Goal: Find specific page/section: Find specific page/section

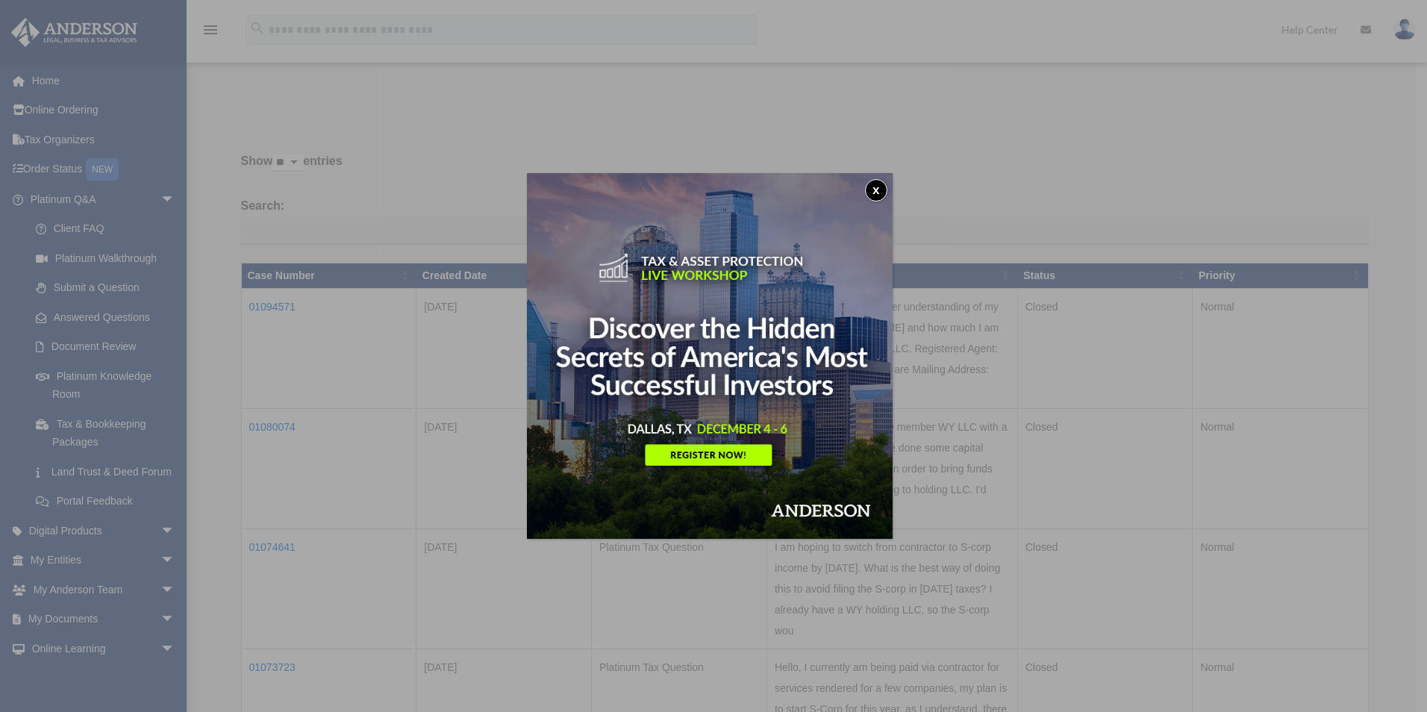
click at [882, 184] on button "x" at bounding box center [876, 190] width 22 height 22
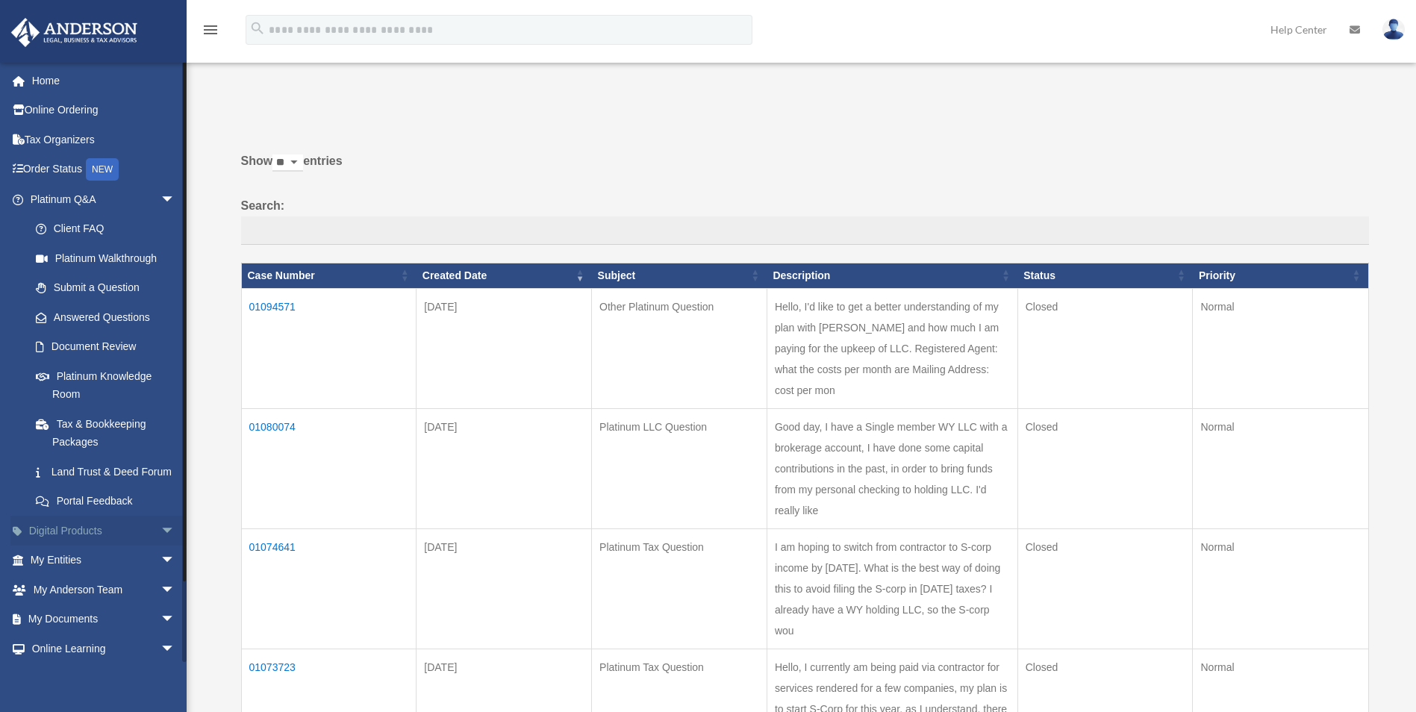
click at [143, 546] on link "Digital Products arrow_drop_down" at bounding box center [103, 531] width 187 height 30
click at [160, 546] on span "arrow_drop_down" at bounding box center [175, 531] width 30 height 31
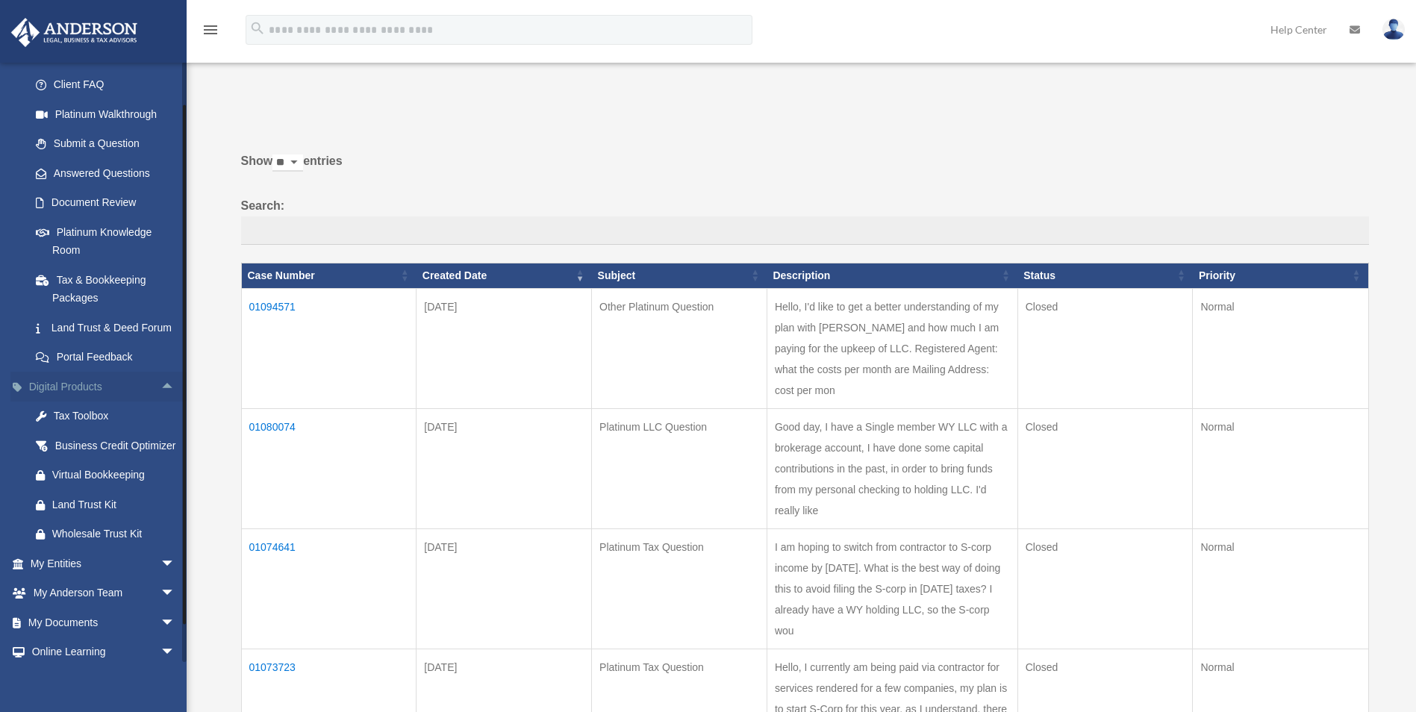
scroll to position [149, 0]
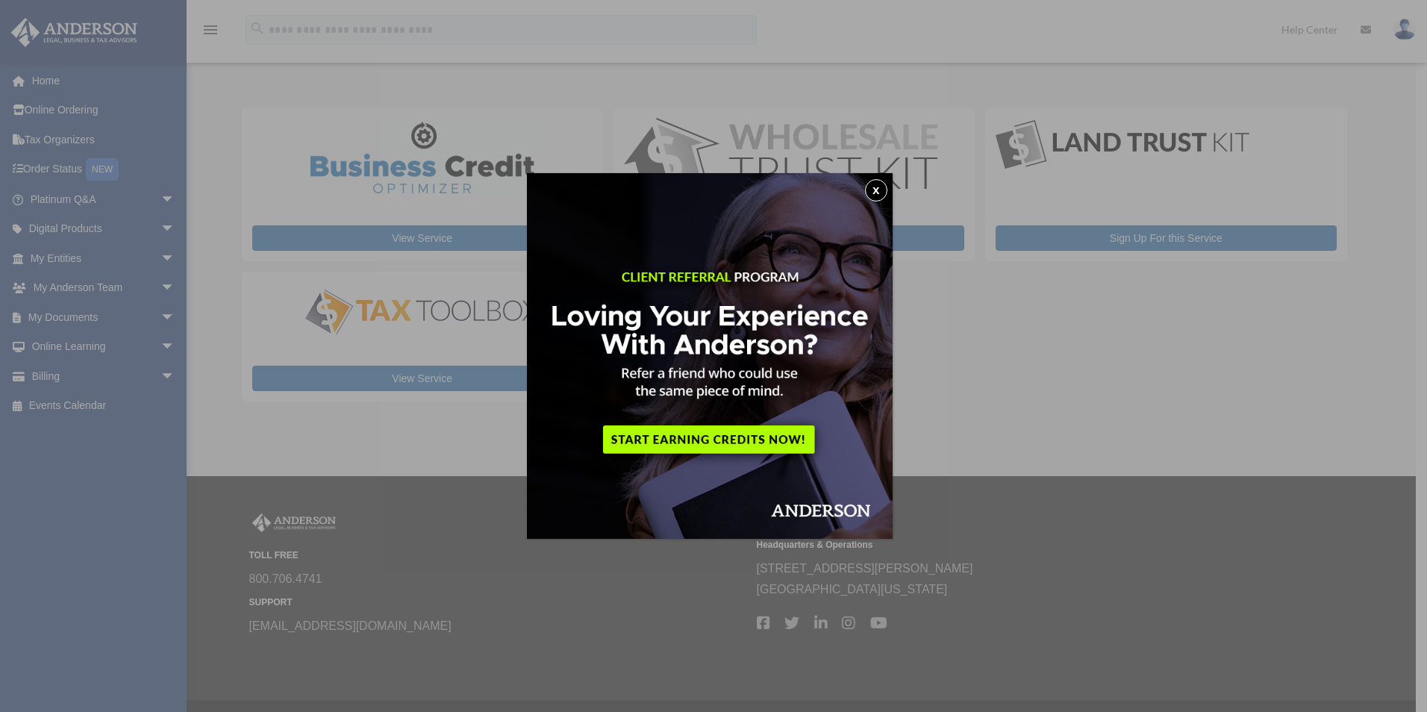
click at [869, 190] on button "x" at bounding box center [876, 190] width 22 height 22
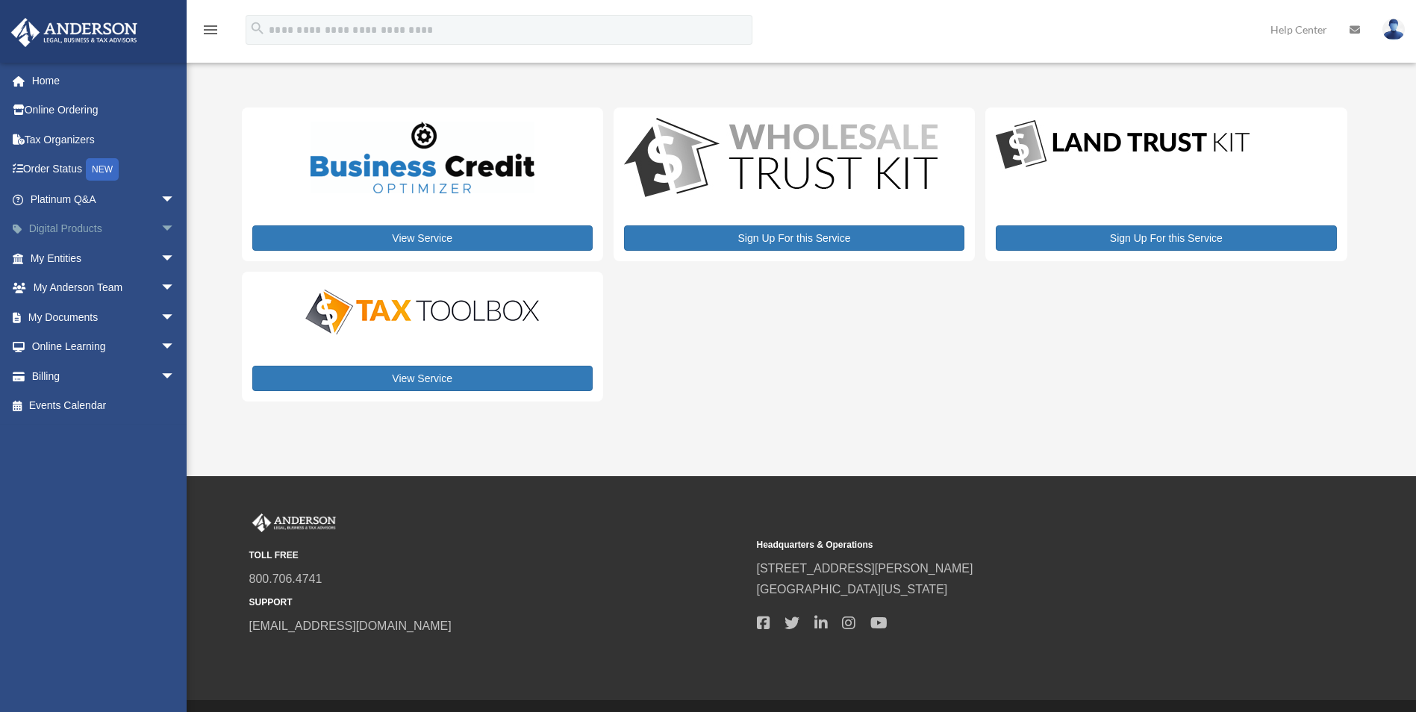
click at [160, 229] on span "arrow_drop_down" at bounding box center [175, 229] width 30 height 31
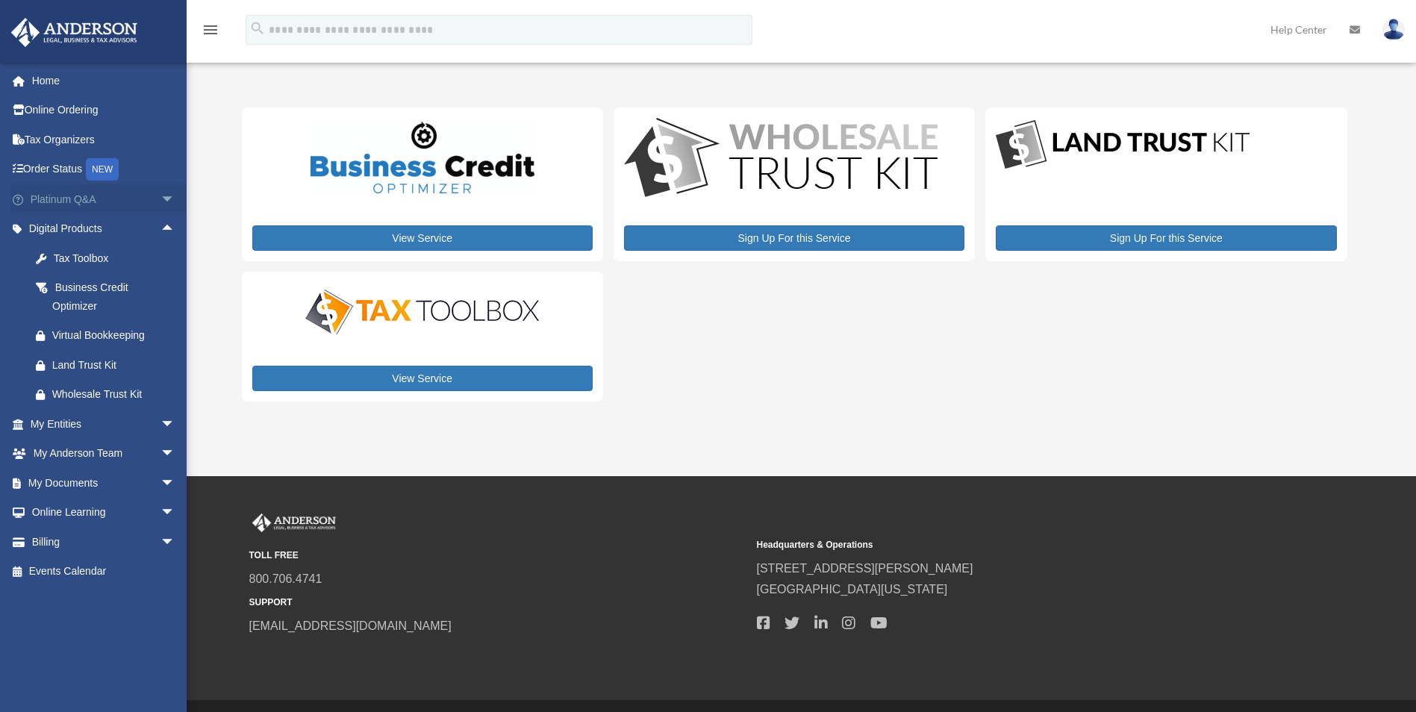
click at [160, 190] on span "arrow_drop_down" at bounding box center [175, 199] width 30 height 31
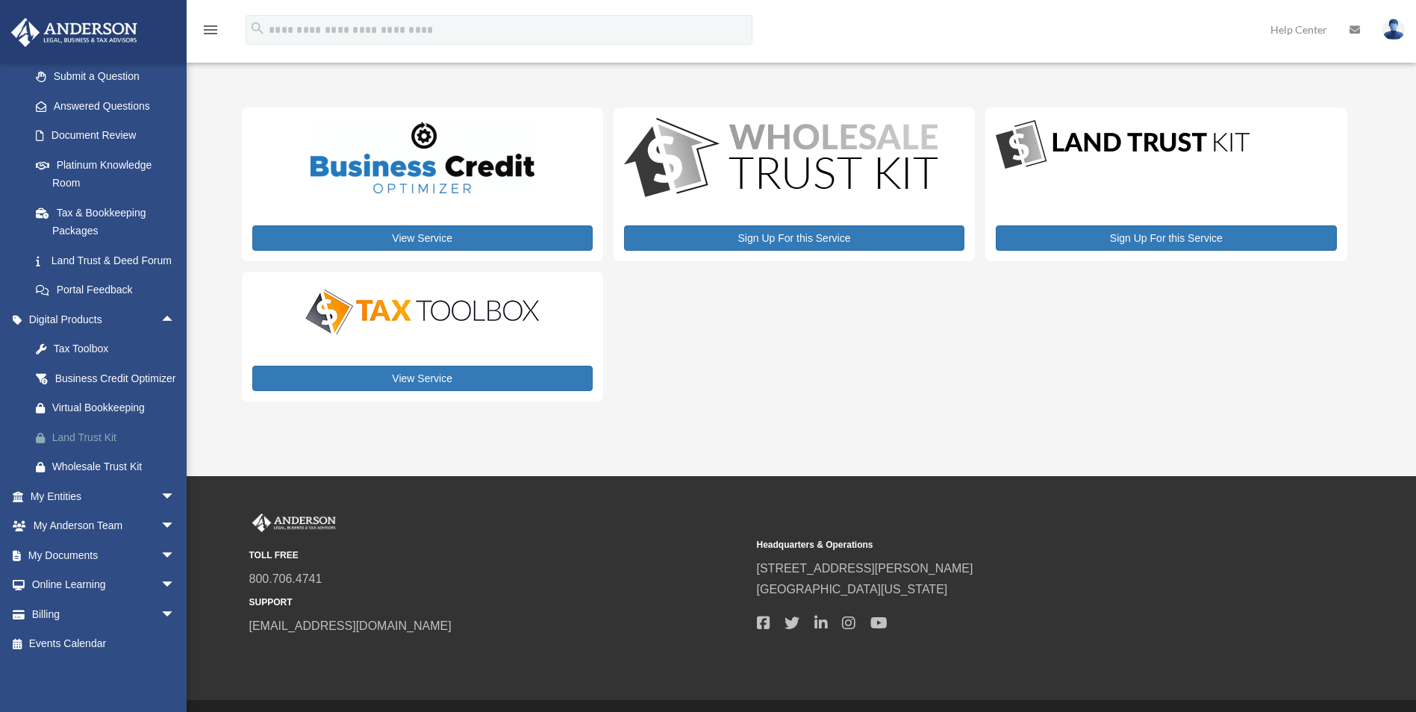
scroll to position [248, 0]
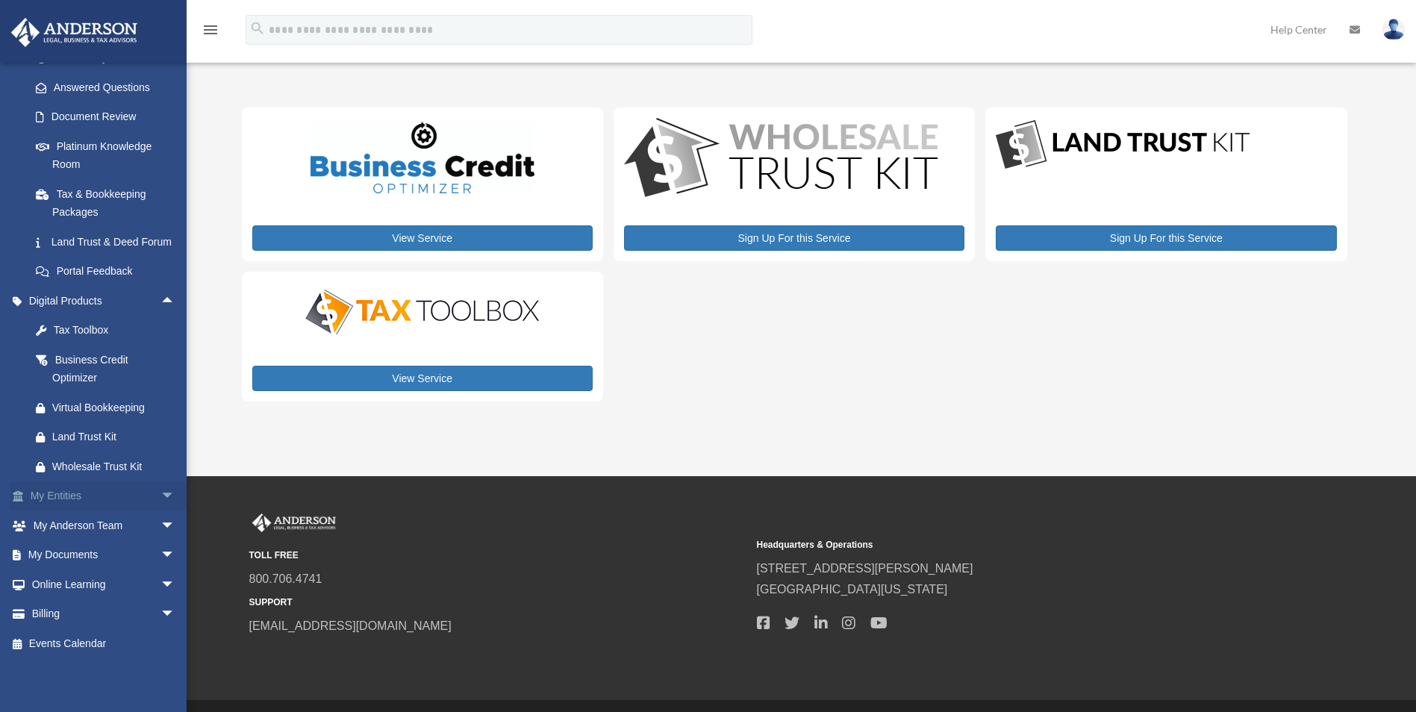
click at [160, 490] on span "arrow_drop_down" at bounding box center [175, 496] width 30 height 31
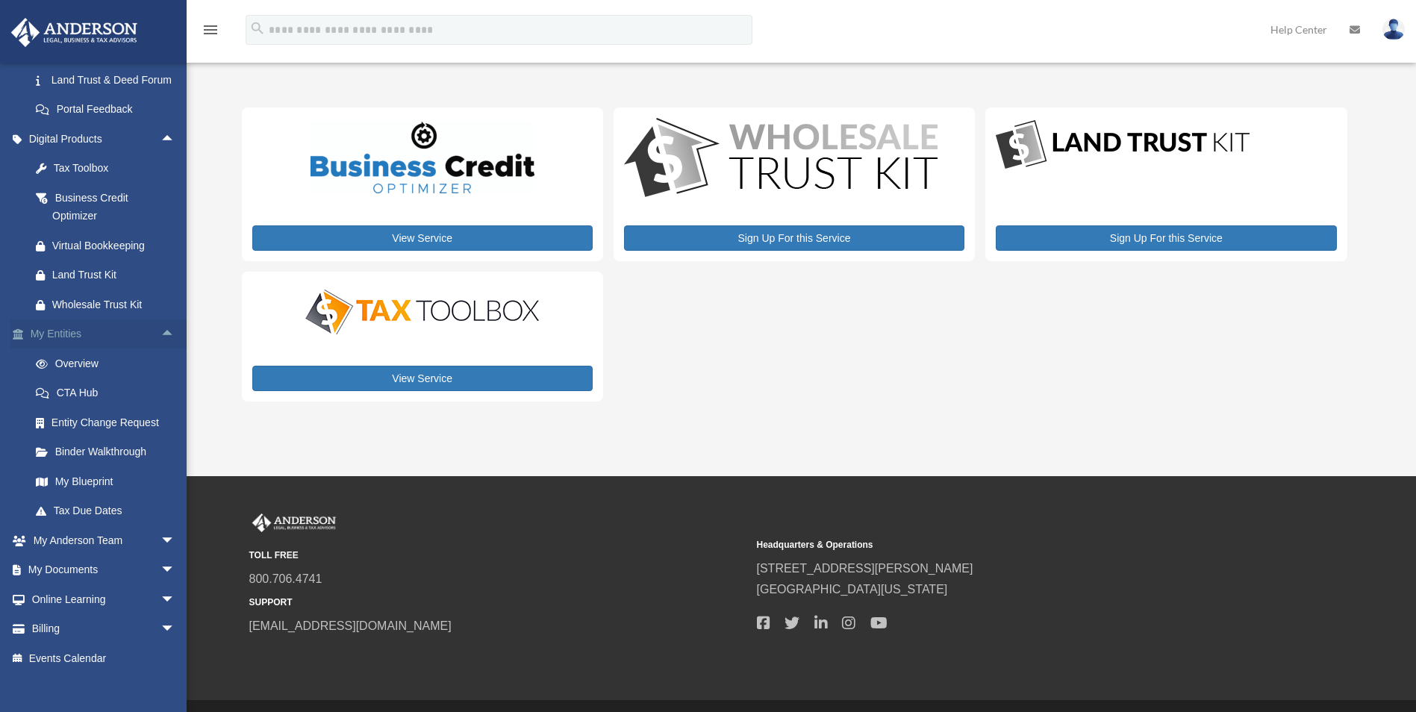
scroll to position [397, 0]
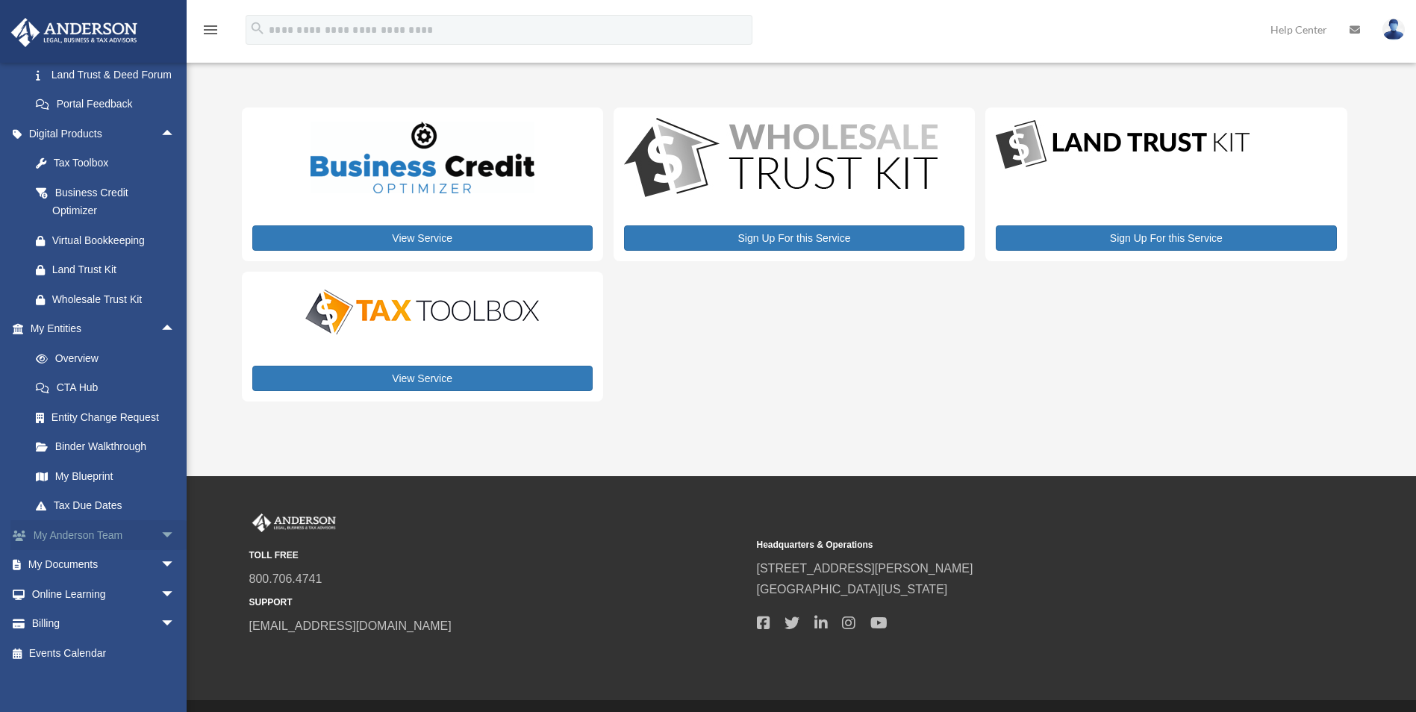
click at [160, 550] on span "arrow_drop_down" at bounding box center [175, 535] width 30 height 31
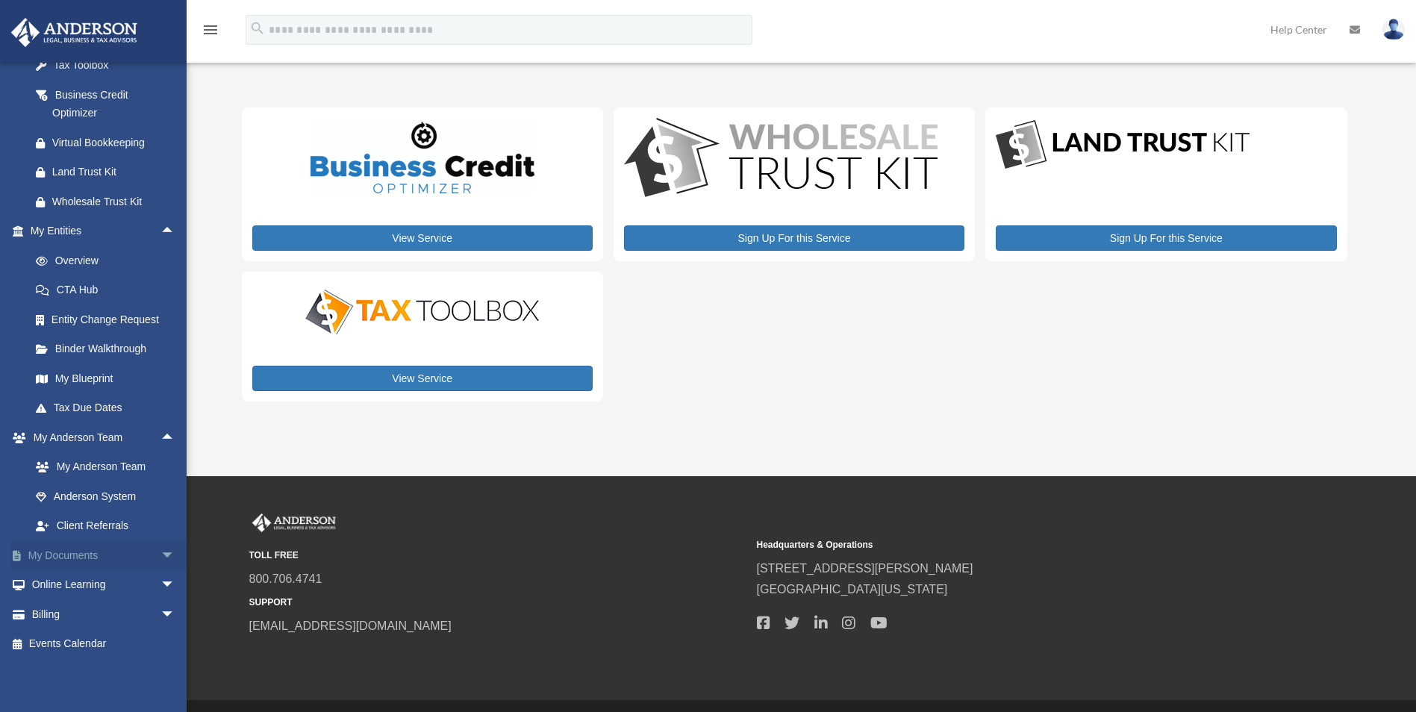
click at [160, 549] on span "arrow_drop_down" at bounding box center [175, 555] width 30 height 31
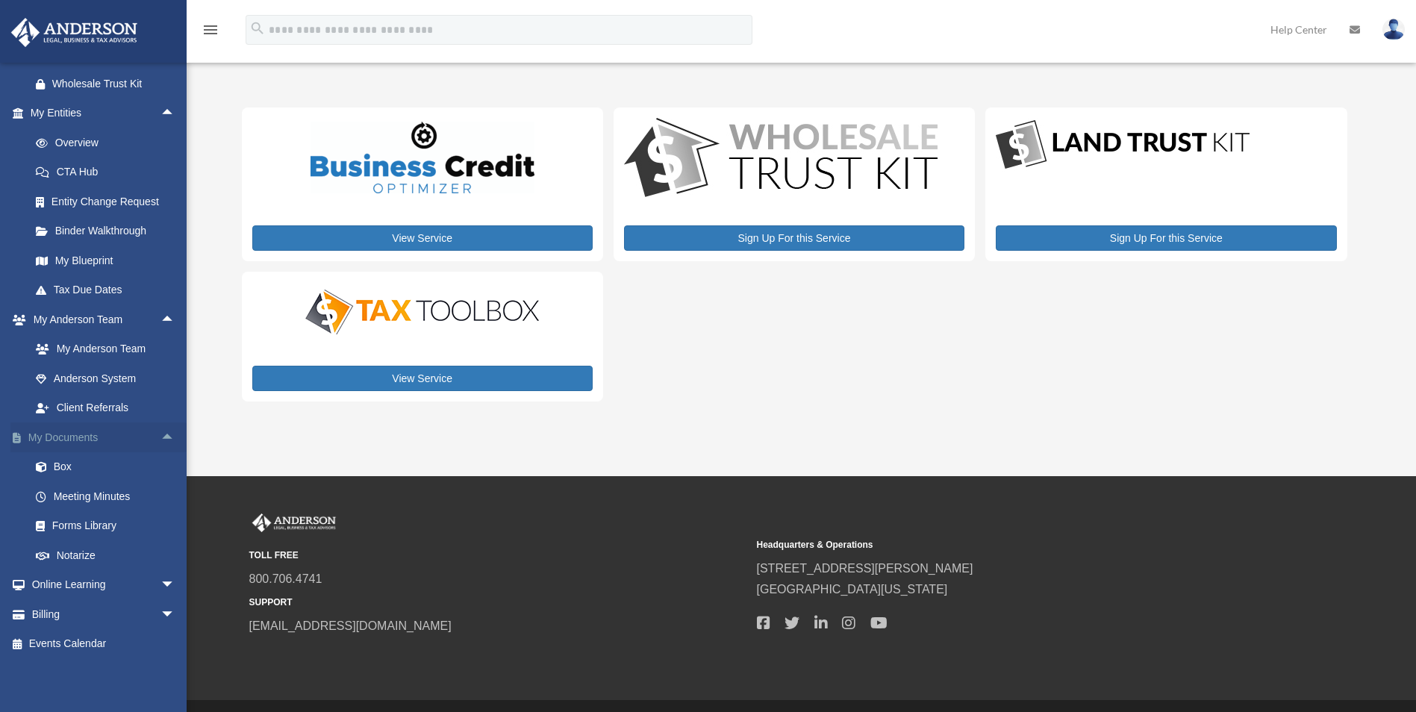
scroll to position [631, 0]
click at [139, 526] on link "Forms Library" at bounding box center [109, 526] width 177 height 30
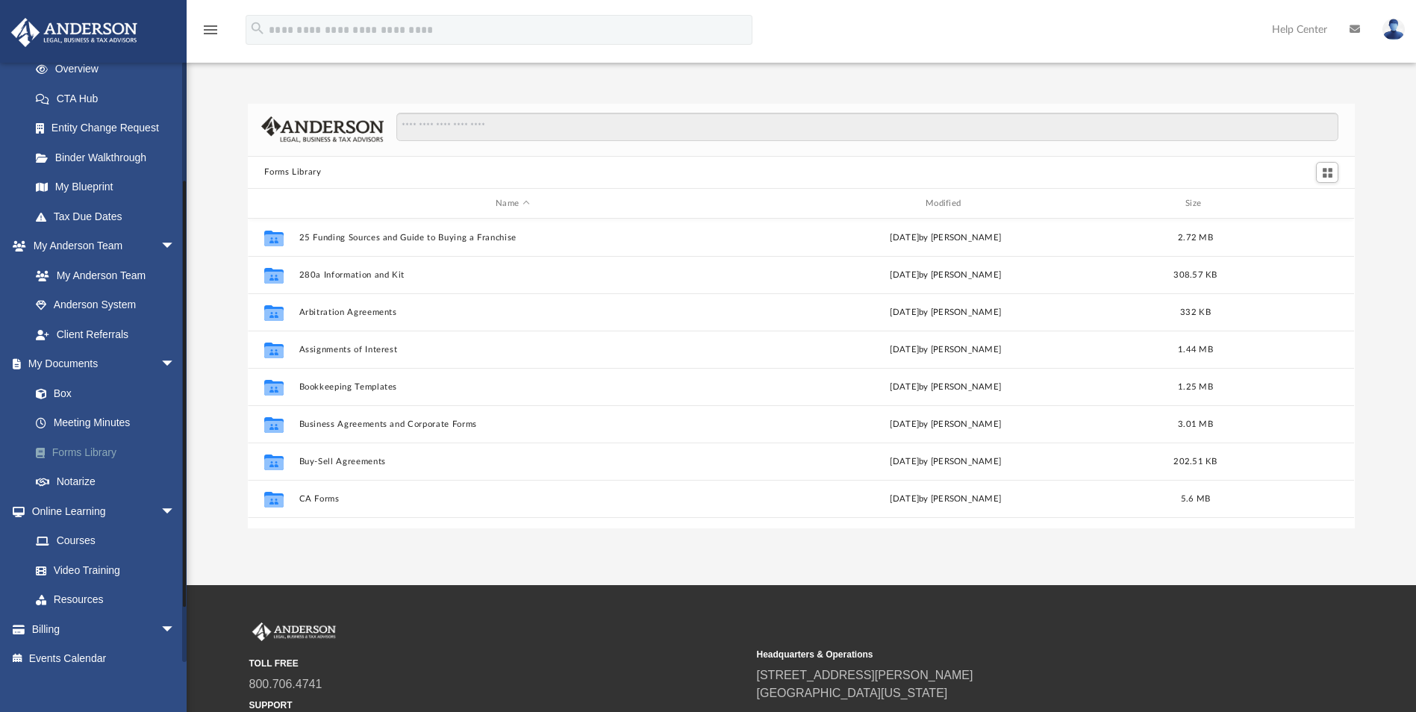
scroll to position [234, 0]
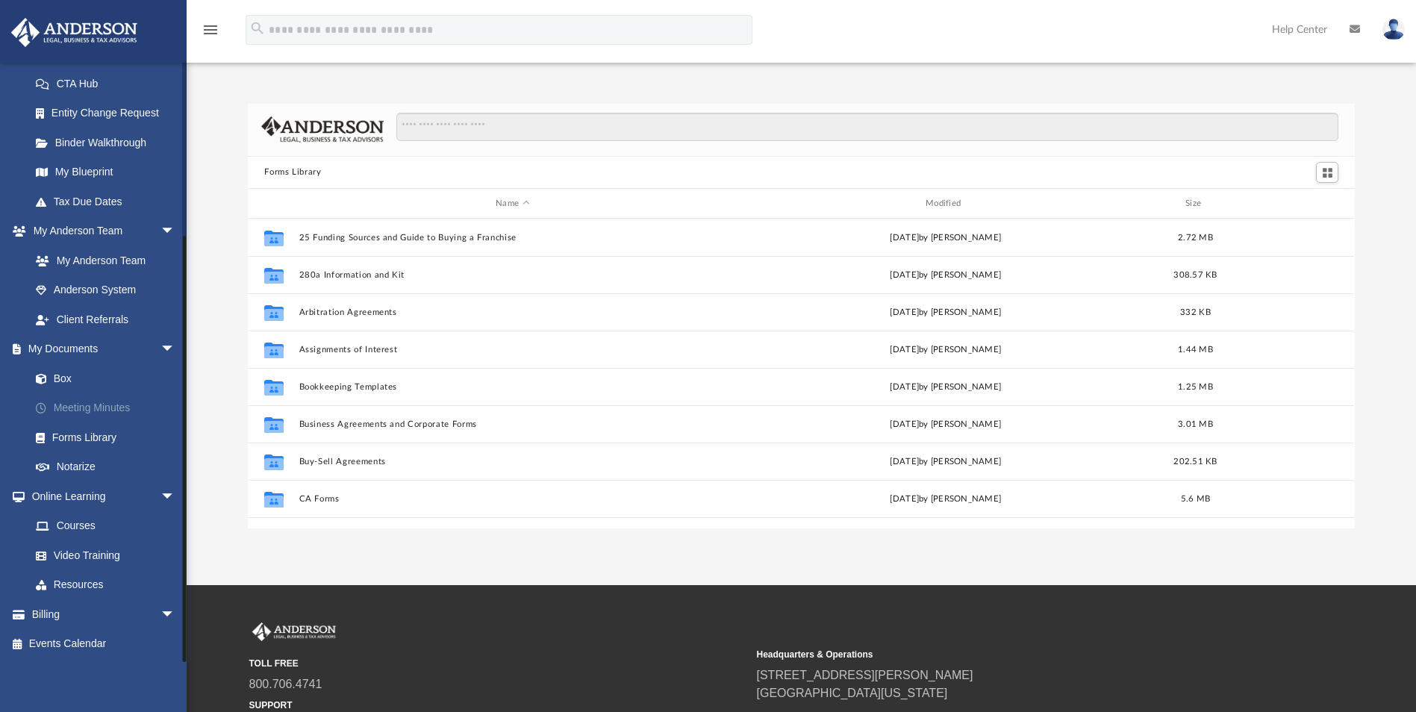
click at [145, 398] on link "Meeting Minutes" at bounding box center [109, 408] width 177 height 30
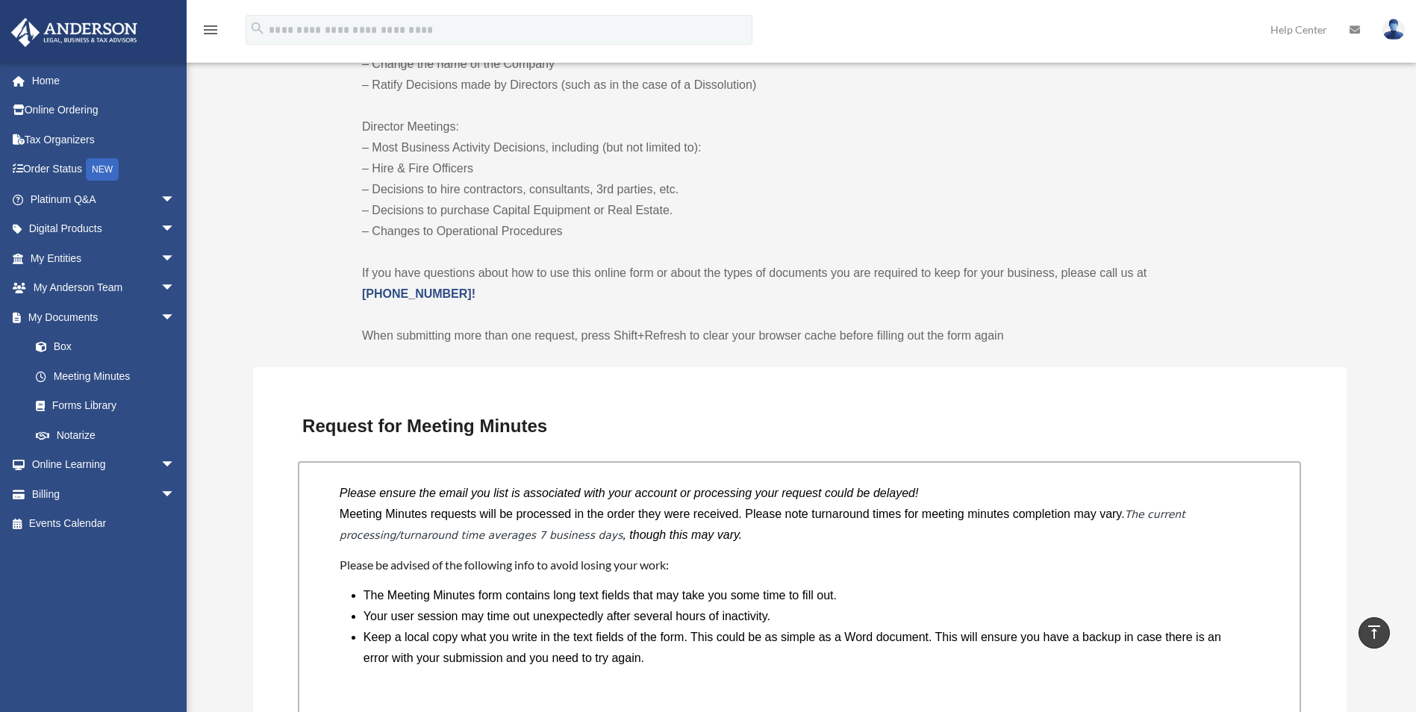
scroll to position [821, 0]
